Goal: Contribute content: Add original content to the website for others to see

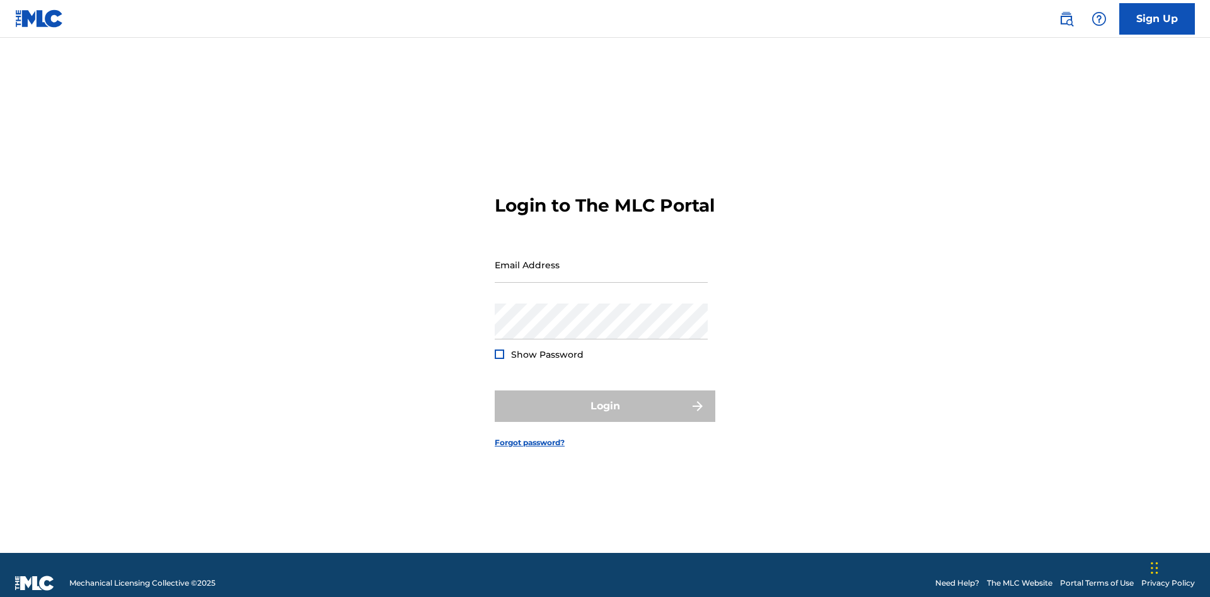
scroll to position [16, 0]
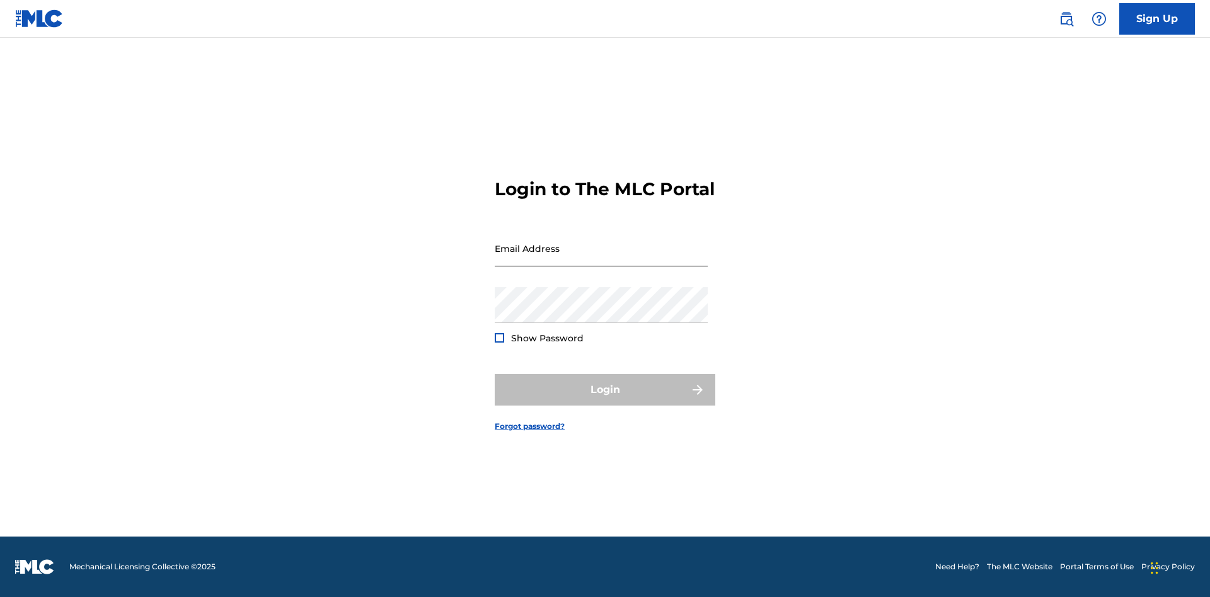
click at [601, 259] on input "Email Address" at bounding box center [601, 249] width 213 height 36
type input "[EMAIL_ADDRESS][DOMAIN_NAME]"
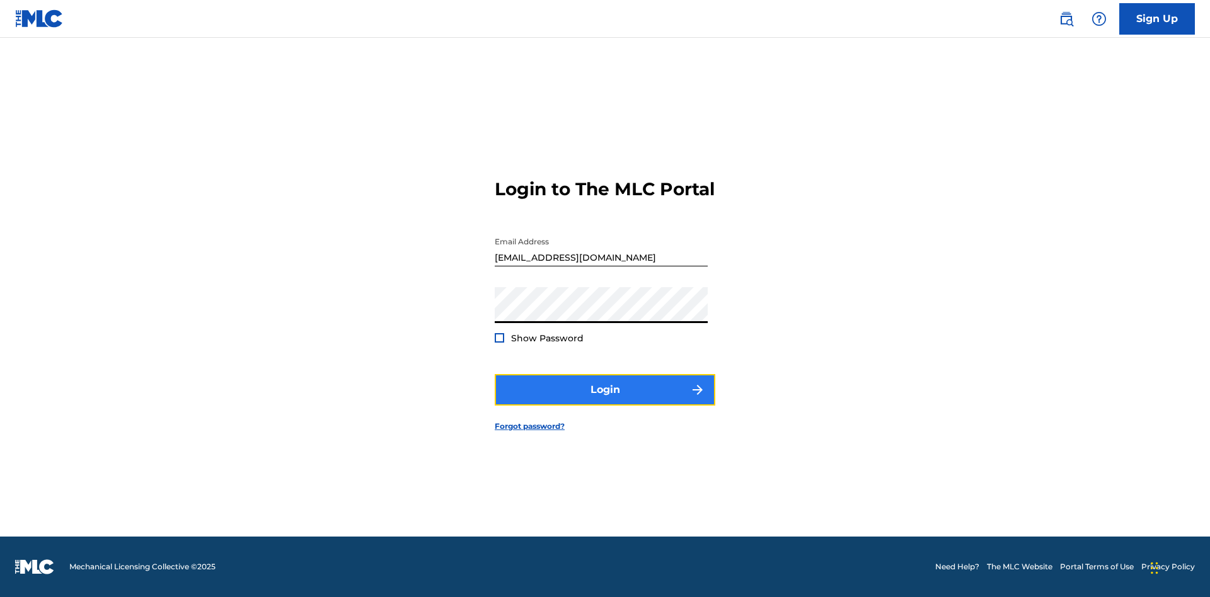
click at [605, 401] on button "Login" at bounding box center [605, 390] width 221 height 32
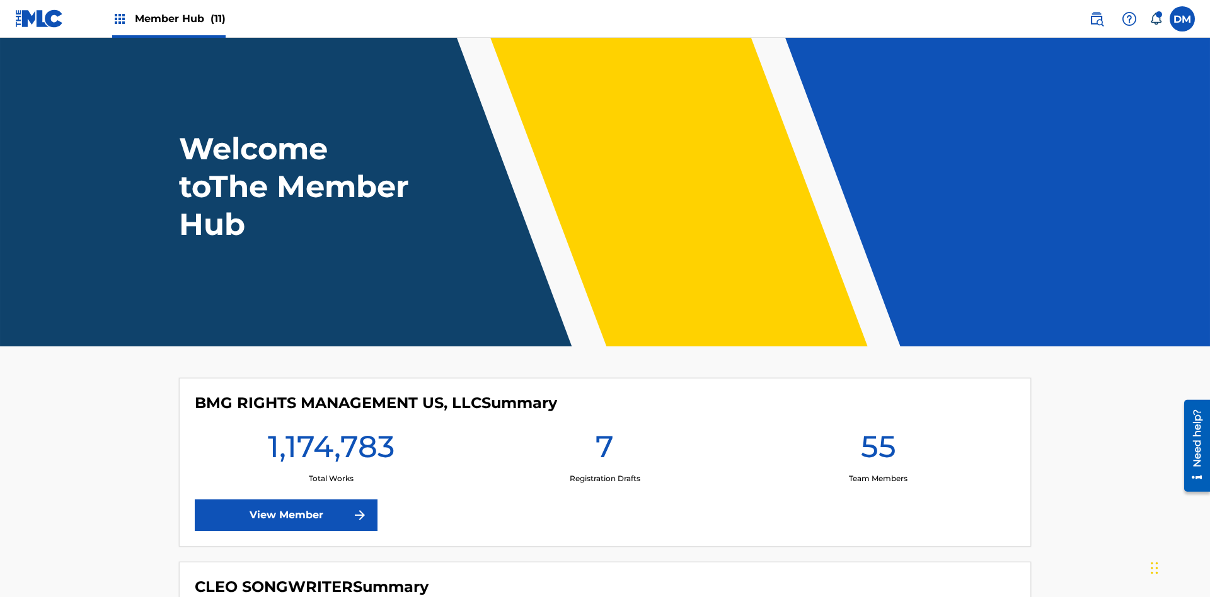
click at [180, 18] on span "Member Hub (11)" at bounding box center [180, 18] width 91 height 14
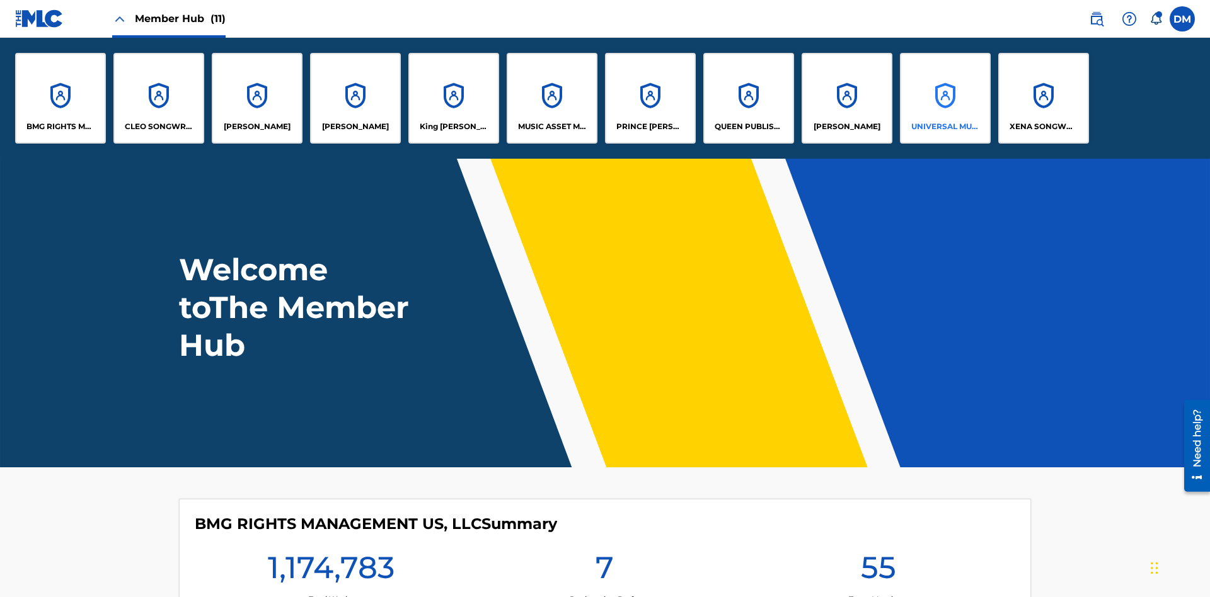
click at [945, 127] on p "UNIVERSAL MUSIC PUB GROUP" at bounding box center [945, 126] width 69 height 11
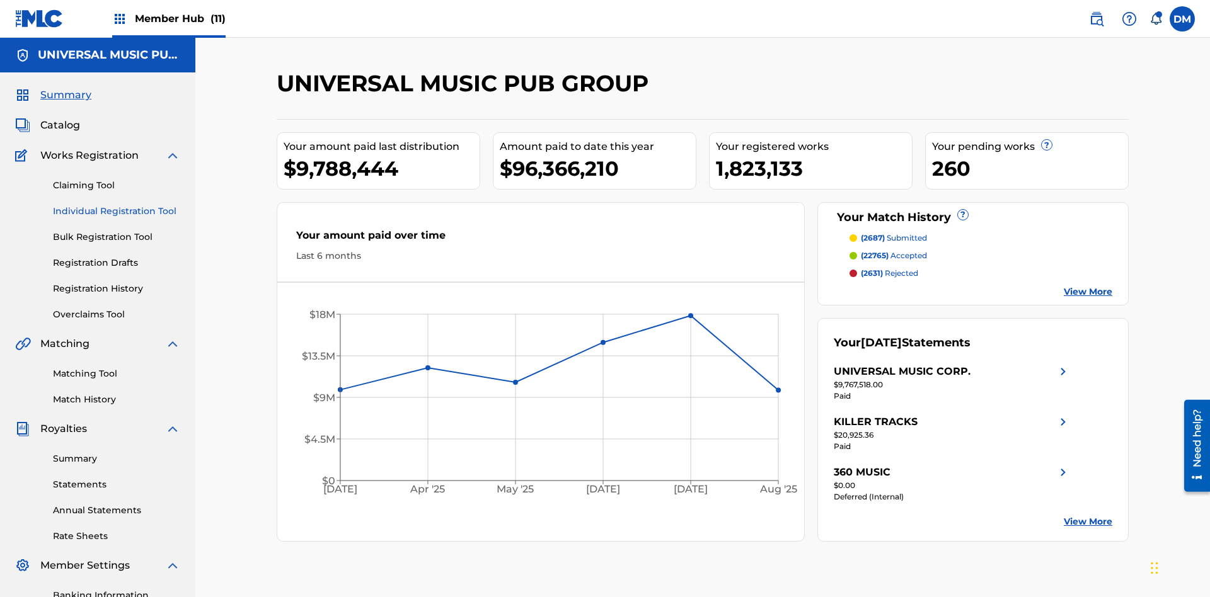
click at [117, 205] on link "Individual Registration Tool" at bounding box center [116, 211] width 127 height 13
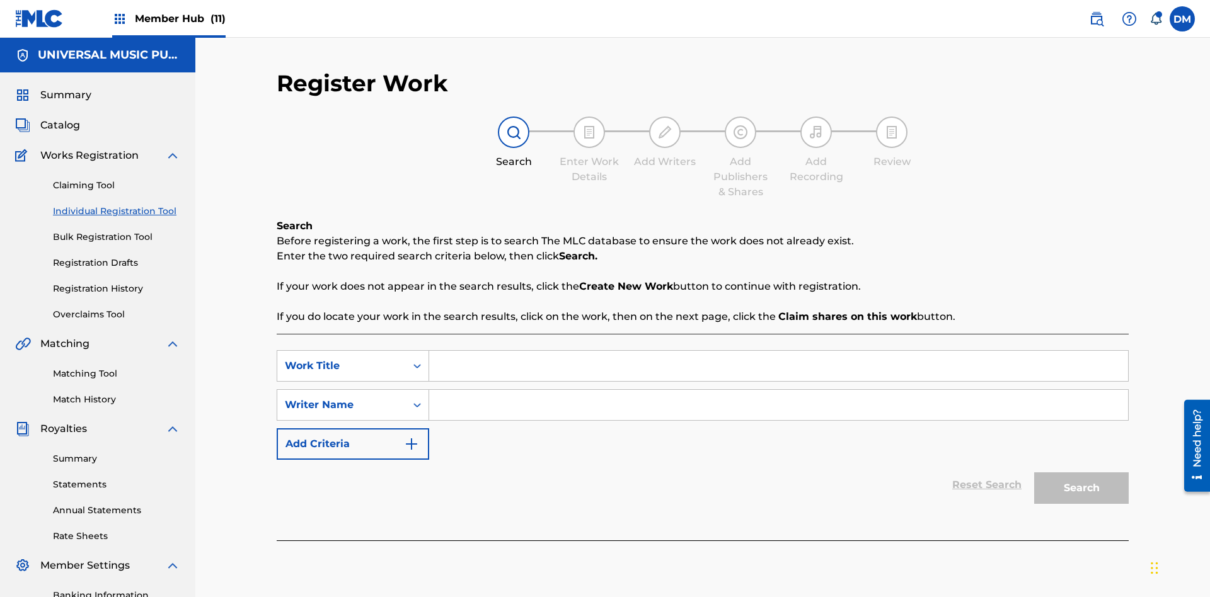
click at [778, 351] on input "Search Form" at bounding box center [778, 366] width 699 height 30
type input "Save At Work Details Page After Adding Alternative Titles"
click at [778, 390] on input "Search Form" at bounding box center [778, 405] width 699 height 30
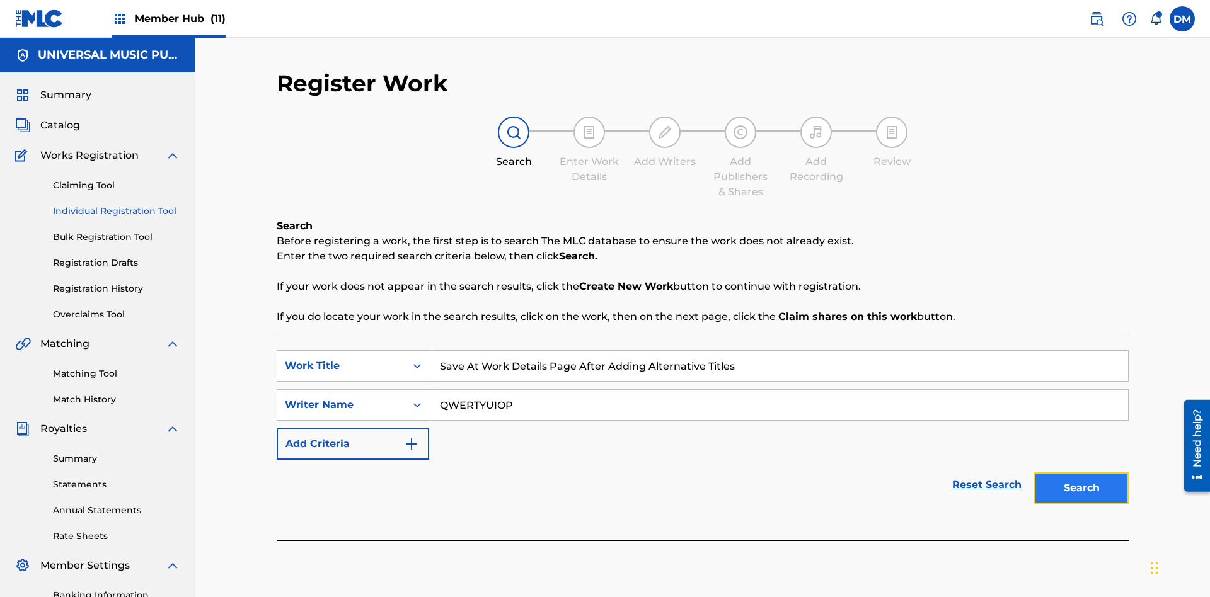
click at [1081, 473] on button "Search" at bounding box center [1081, 489] width 95 height 32
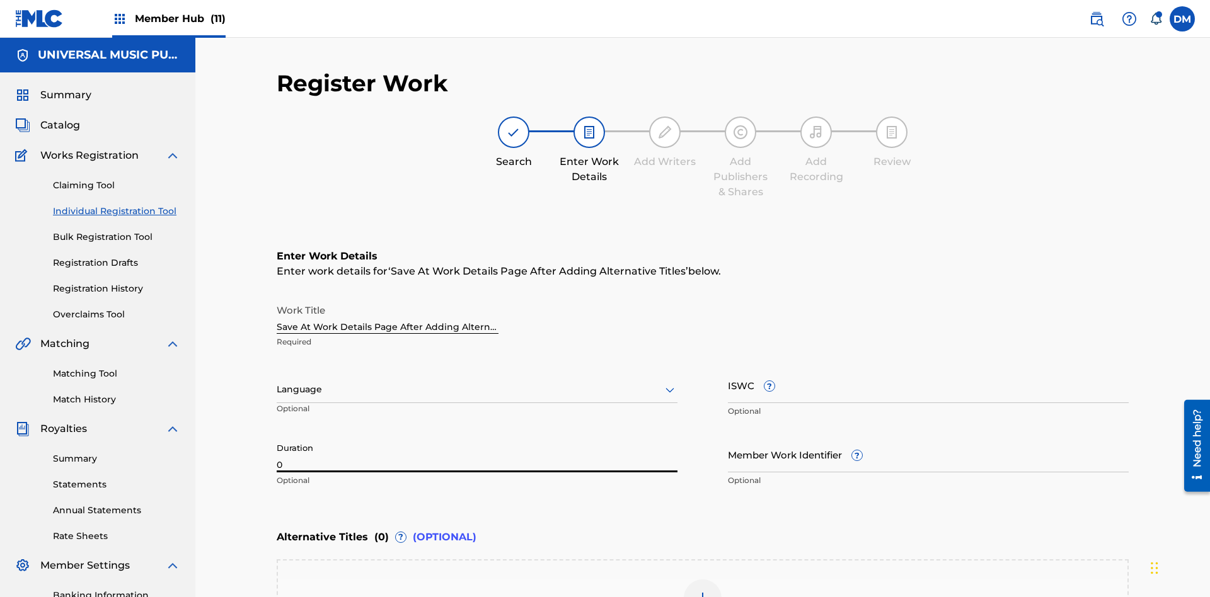
click at [477, 437] on input "0" at bounding box center [477, 455] width 401 height 36
type input "00:00"
click at [670, 383] on icon at bounding box center [669, 390] width 15 height 15
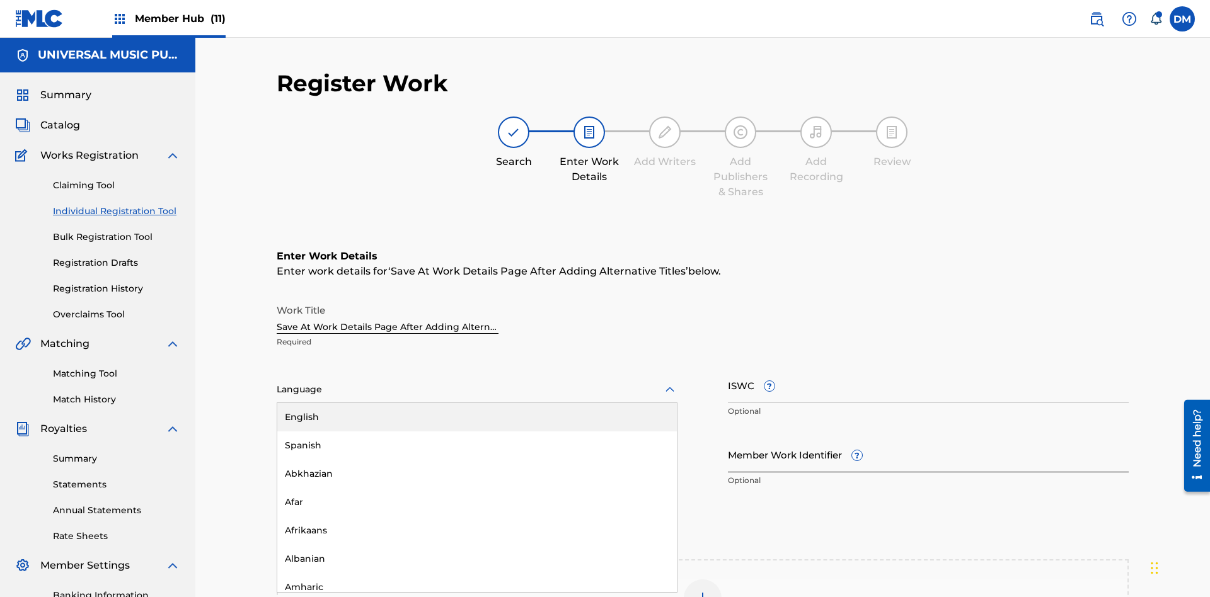
click at [477, 488] on div "Afar" at bounding box center [477, 502] width 400 height 28
click at [928, 437] on input "Member Work Identifier ?" at bounding box center [928, 455] width 401 height 36
type input "[PHONE_NUMBER]"
click at [928, 367] on input "ISWC ?" at bounding box center [928, 385] width 401 height 36
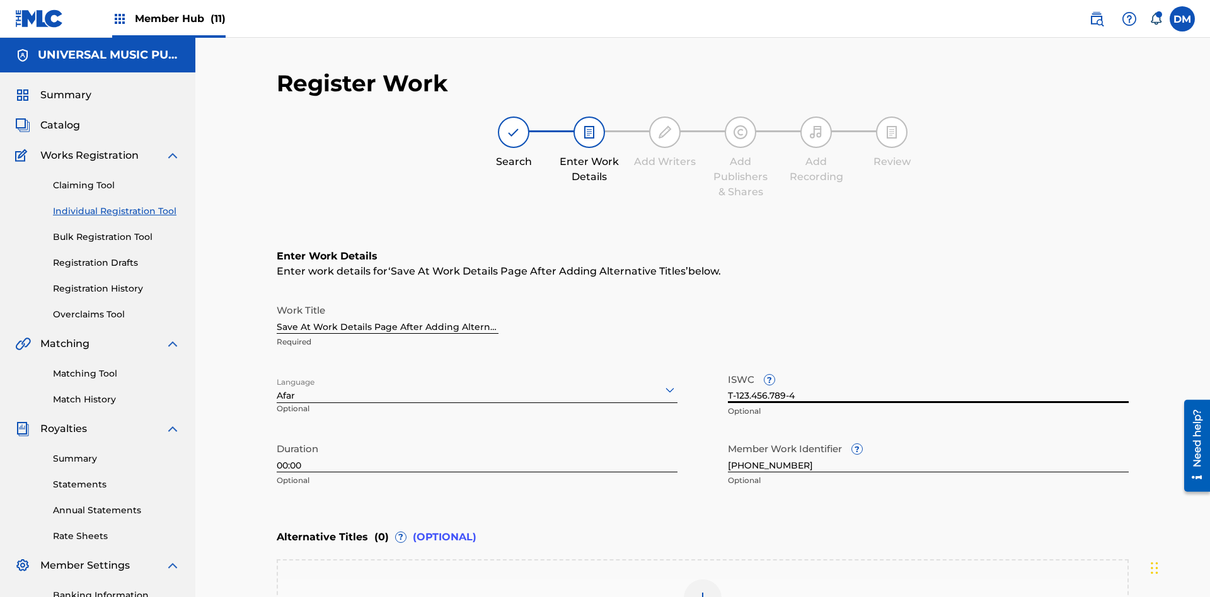
type input "T-123.456.789-4"
click at [703, 591] on img at bounding box center [702, 598] width 15 height 15
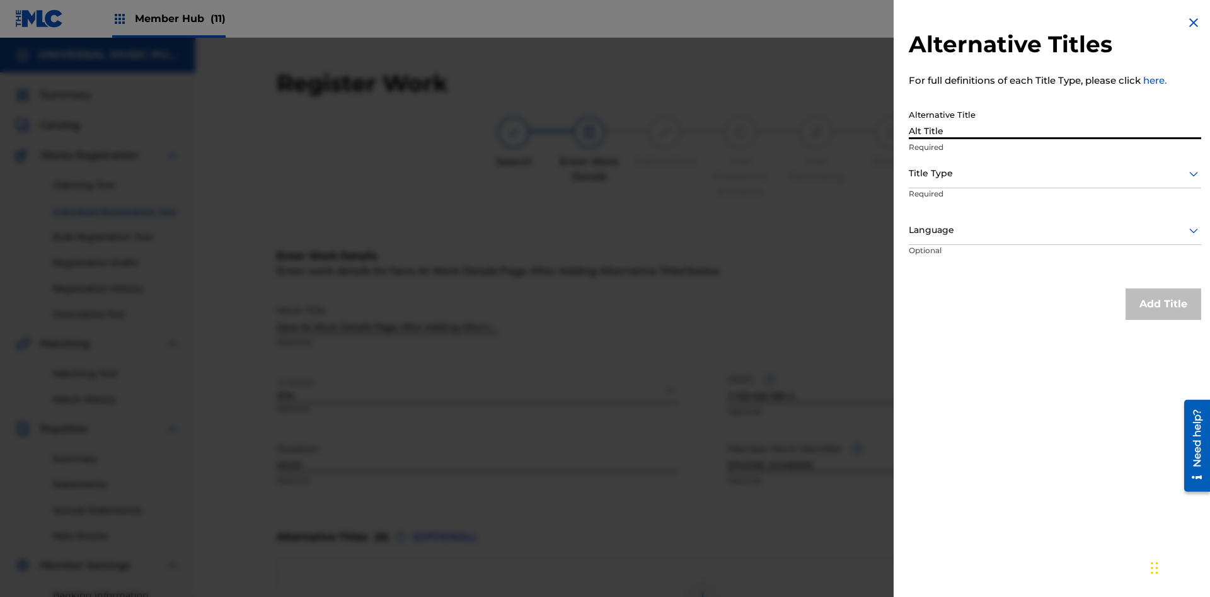
type input "Alt Title"
click at [1055, 173] on div at bounding box center [1055, 174] width 292 height 16
click at [1055, 230] on div at bounding box center [1055, 230] width 292 height 16
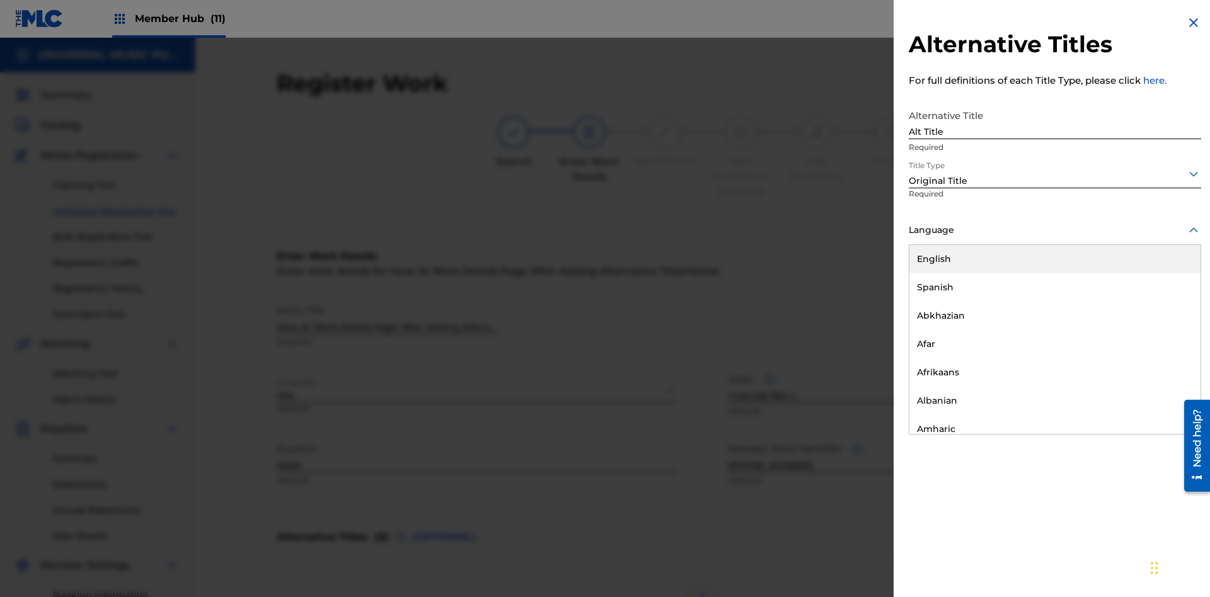
click at [1163, 304] on button "Add Title" at bounding box center [1164, 305] width 76 height 32
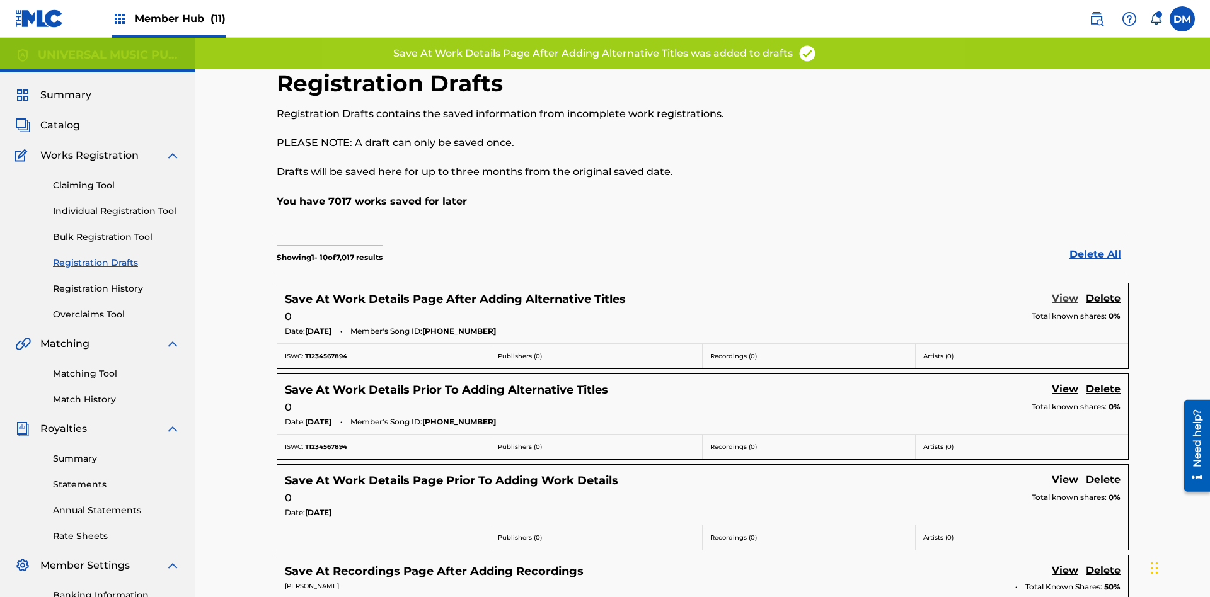
click at [1065, 291] on link "View" at bounding box center [1065, 299] width 26 height 17
